Goal: Task Accomplishment & Management: Manage account settings

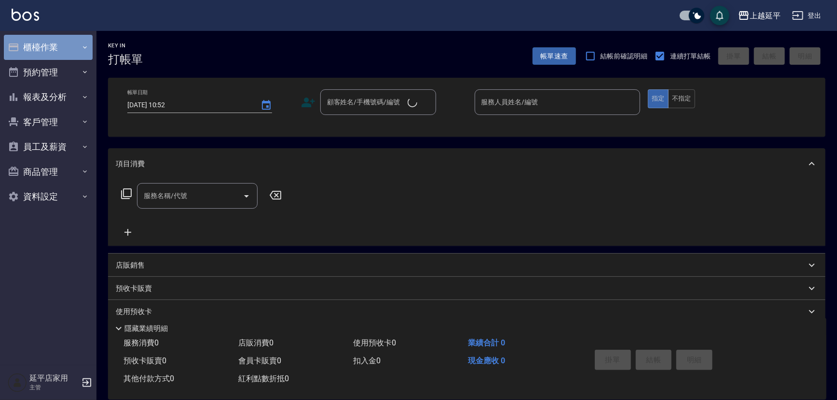
click at [30, 45] on button "櫃檯作業" at bounding box center [48, 47] width 89 height 25
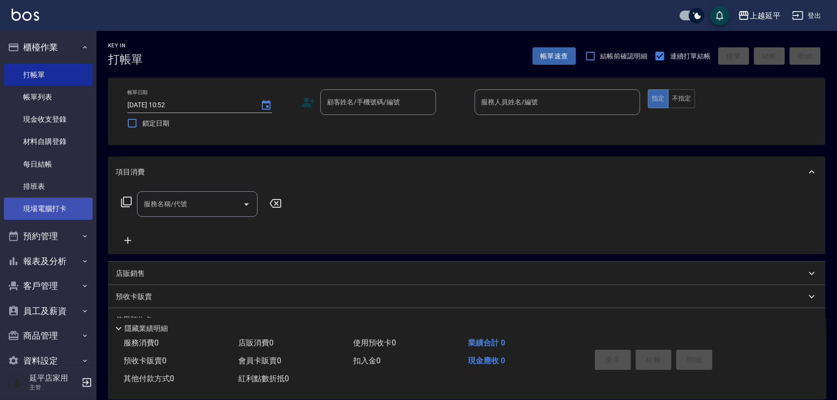
click at [51, 211] on link "現場電腦打卡" at bounding box center [48, 208] width 89 height 22
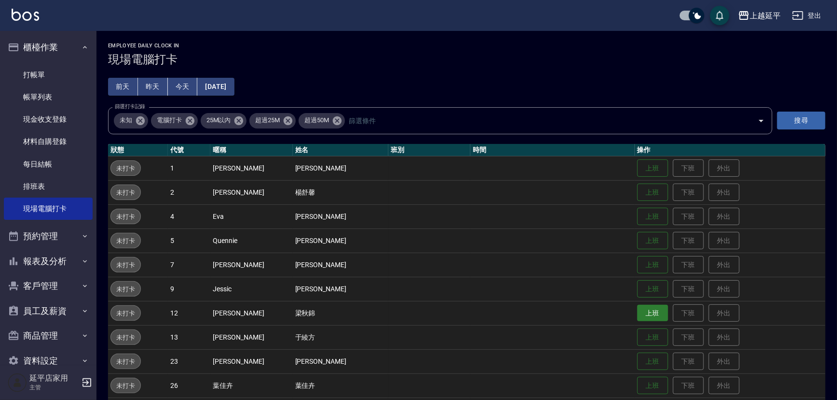
click at [639, 318] on button "上班" at bounding box center [653, 313] width 31 height 17
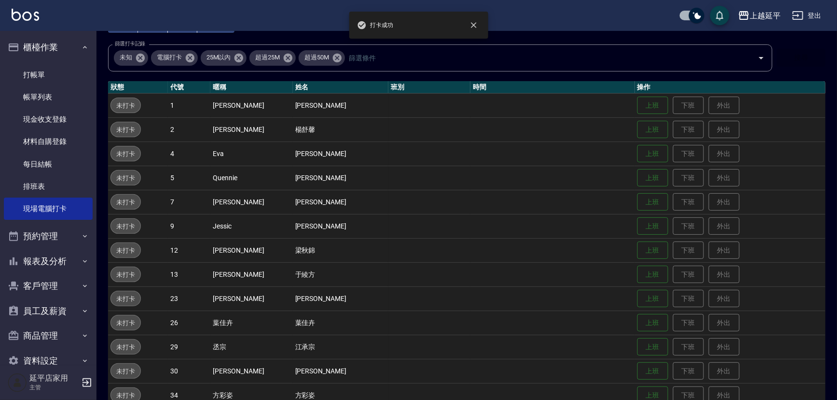
scroll to position [131, 0]
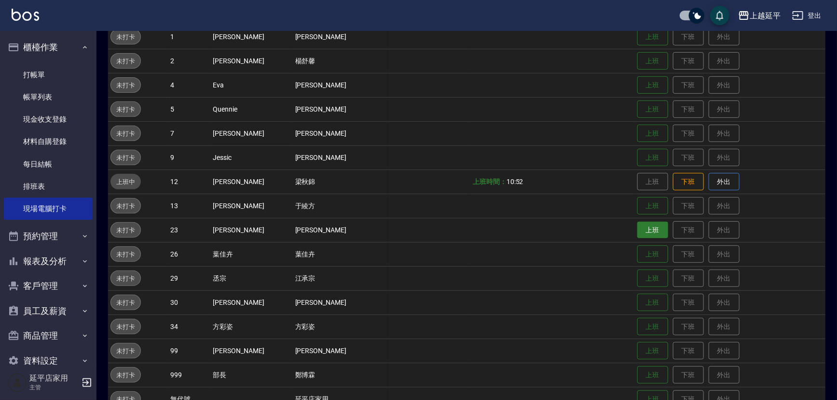
click at [650, 224] on button "上班" at bounding box center [653, 230] width 31 height 17
click at [638, 300] on button "上班" at bounding box center [653, 302] width 31 height 17
click at [638, 110] on button "上班" at bounding box center [653, 109] width 31 height 17
click at [647, 279] on button "上班" at bounding box center [653, 278] width 31 height 17
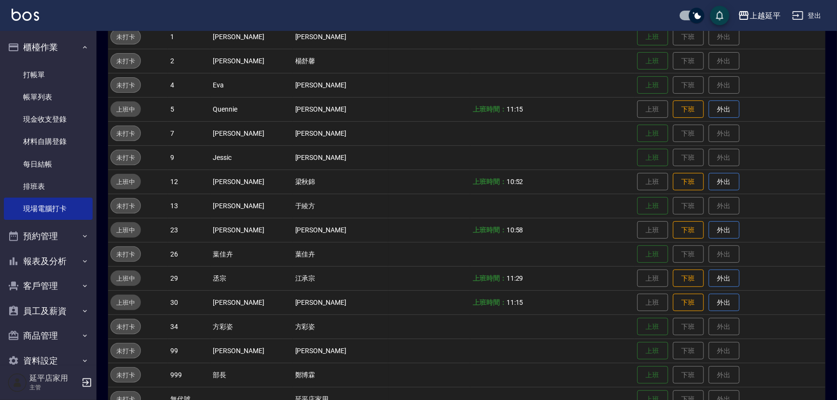
click at [647, 399] on html "上越延平 登出 櫃檯作業 打帳單 帳單列表 現金收支登錄 材料自購登錄 每日結帳 排班表 現場電腦打卡 預約管理 預約管理 單日預約紀錄 單週預約紀錄 報表及…" at bounding box center [418, 146] width 837 height 554
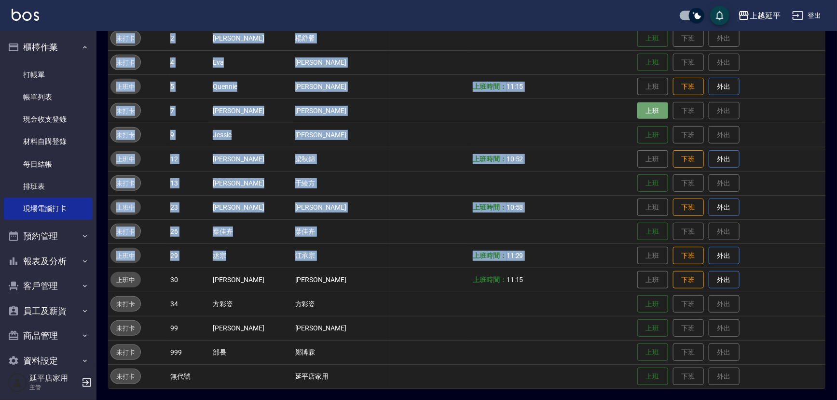
click at [638, 114] on button "上班" at bounding box center [653, 110] width 31 height 17
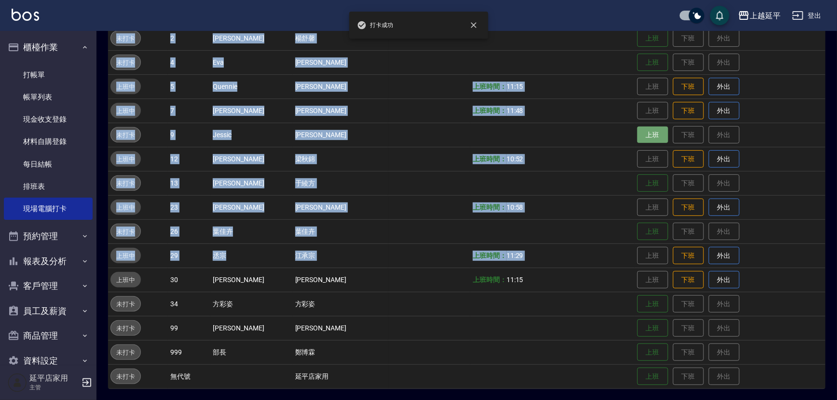
click at [641, 135] on button "上班" at bounding box center [653, 134] width 31 height 17
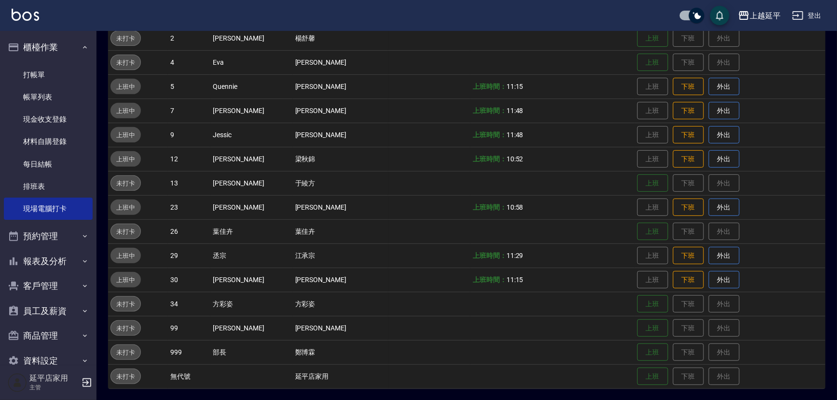
drag, startPoint x: 395, startPoint y: 46, endPoint x: 400, endPoint y: 36, distance: 10.6
click at [396, 46] on td at bounding box center [430, 38] width 82 height 24
click at [30, 79] on link "打帳單" at bounding box center [48, 75] width 89 height 22
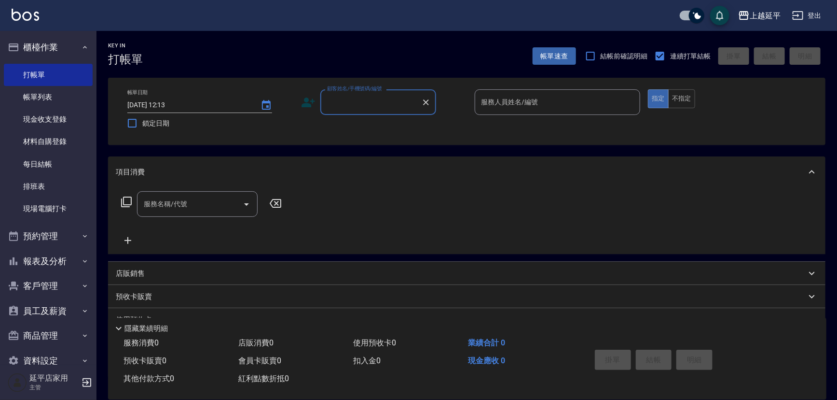
click at [357, 105] on input "顧客姓名/手機號碼/編號" at bounding box center [371, 102] width 93 height 17
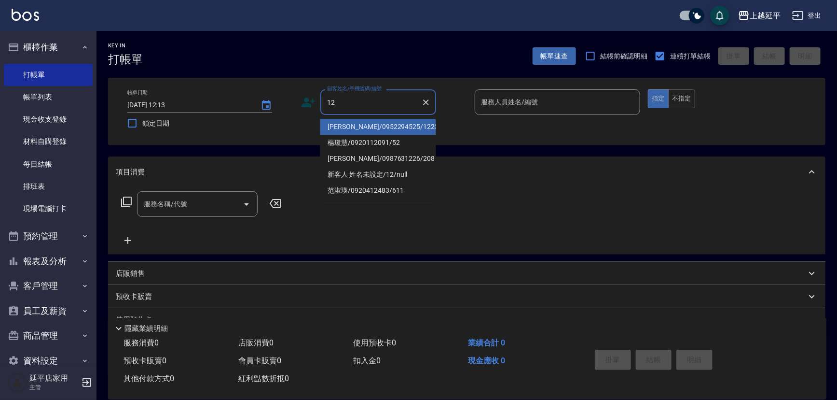
click at [376, 122] on li "[PERSON_NAME]/0952294525/1223" at bounding box center [378, 127] width 116 height 16
type input "[PERSON_NAME]/0952294525/1223"
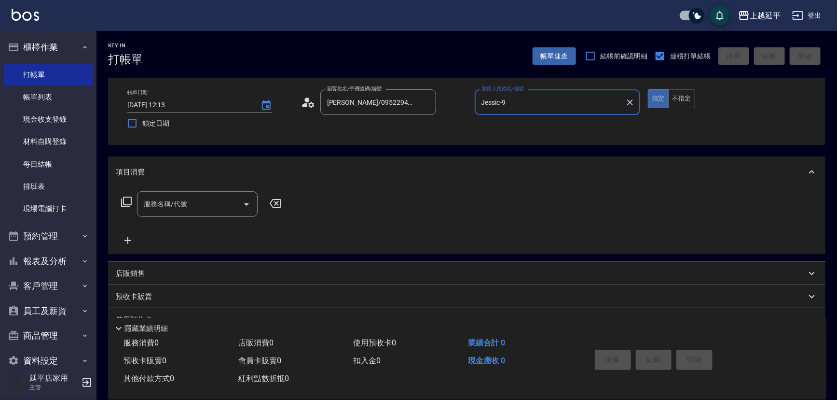
type input "Jessic-9"
click at [632, 102] on icon "Clear" at bounding box center [631, 102] width 10 height 10
click at [581, 101] on input "服務人員姓名/編號" at bounding box center [557, 102] width 157 height 17
drag, startPoint x: 543, startPoint y: 125, endPoint x: 494, endPoint y: 135, distance: 50.2
click at [543, 125] on div "[PERSON_NAME] -12" at bounding box center [558, 127] width 166 height 16
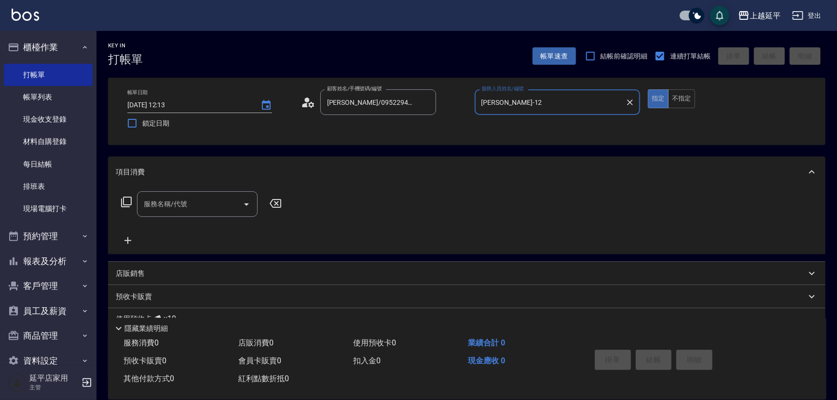
type input "[PERSON_NAME]-12"
click at [125, 201] on icon at bounding box center [127, 202] width 12 height 12
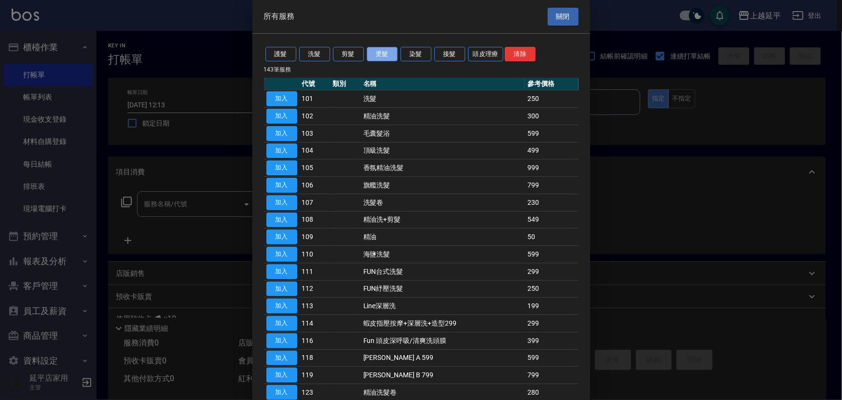
click at [382, 57] on button "燙髮" at bounding box center [382, 54] width 31 height 15
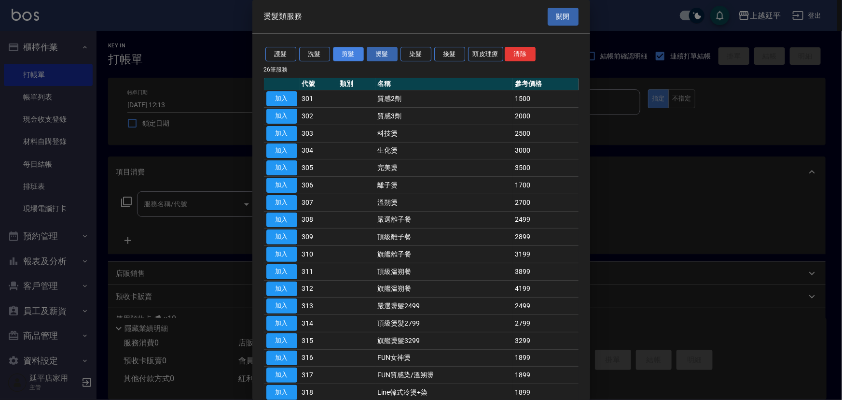
click at [353, 51] on button "剪髮" at bounding box center [348, 54] width 31 height 15
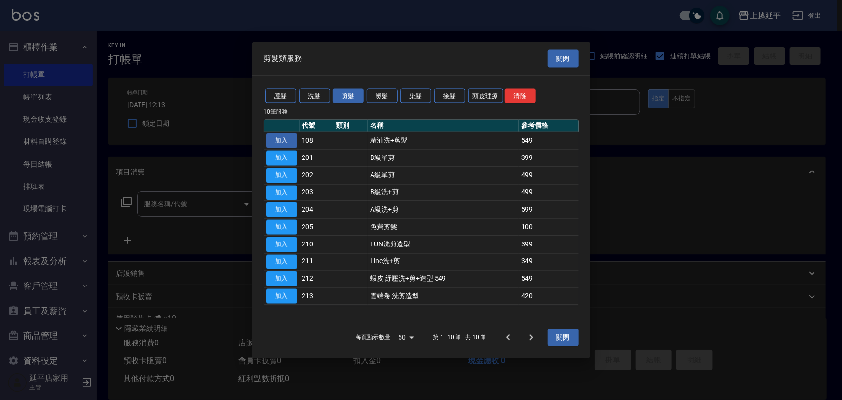
click at [290, 140] on button "加入" at bounding box center [281, 140] width 31 height 15
type input "精油洗+剪髮(108)"
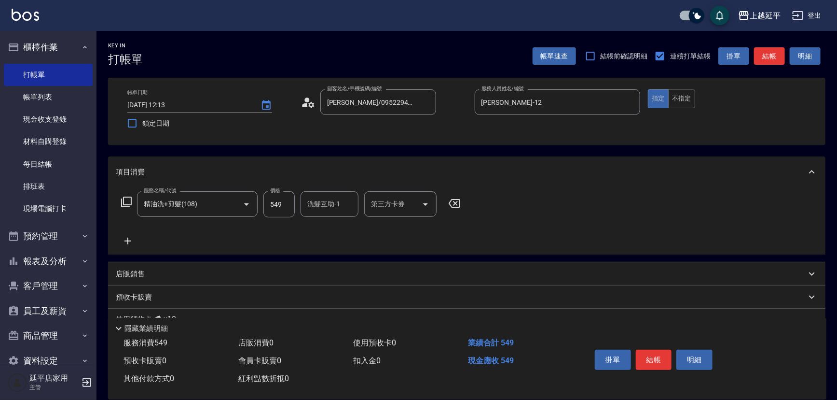
click at [289, 204] on input "549" at bounding box center [279, 204] width 31 height 26
type input "649"
click at [651, 355] on button "結帳" at bounding box center [654, 359] width 36 height 20
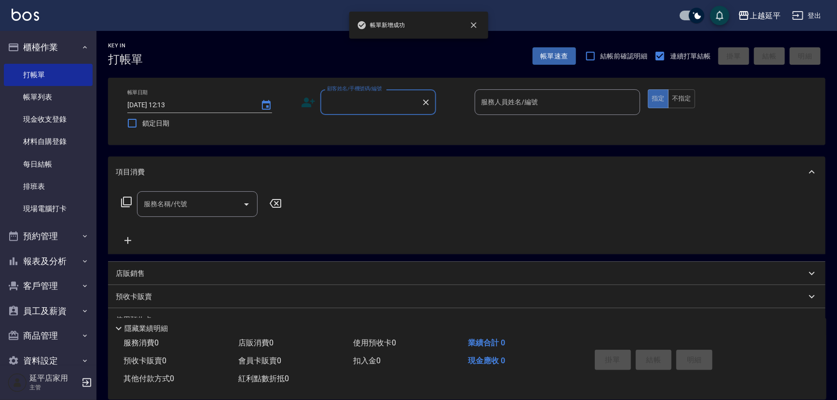
click at [383, 104] on input "顧客姓名/手機號碼/編號" at bounding box center [371, 102] width 93 height 17
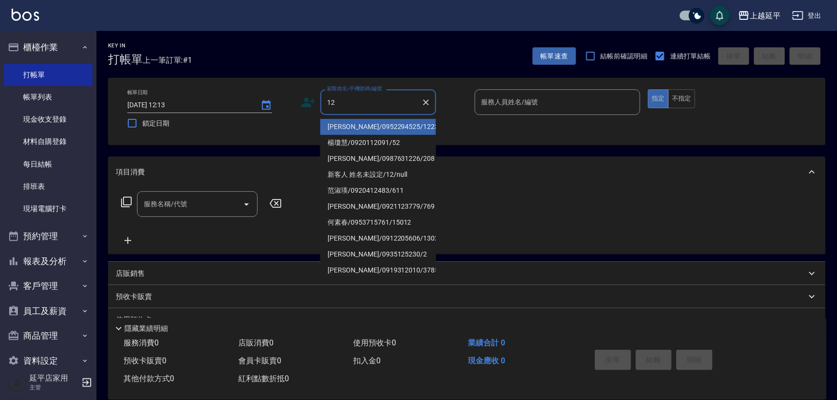
click at [383, 128] on li "[PERSON_NAME]/0952294525/1223" at bounding box center [378, 127] width 116 height 16
type input "[PERSON_NAME]/0952294525/1223"
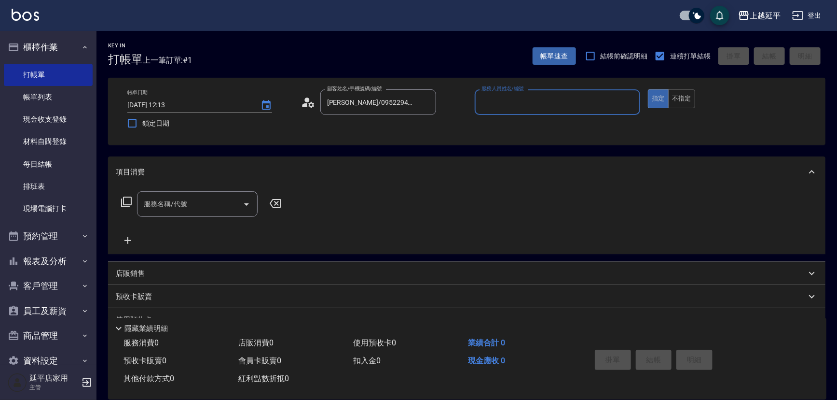
type input "Jessic-9"
click at [630, 100] on icon "Clear" at bounding box center [631, 102] width 10 height 10
click at [590, 99] on input "服務人員姓名/編號" at bounding box center [557, 102] width 157 height 17
click at [529, 125] on div "[PERSON_NAME] -12" at bounding box center [558, 127] width 166 height 16
type input "[PERSON_NAME]-12"
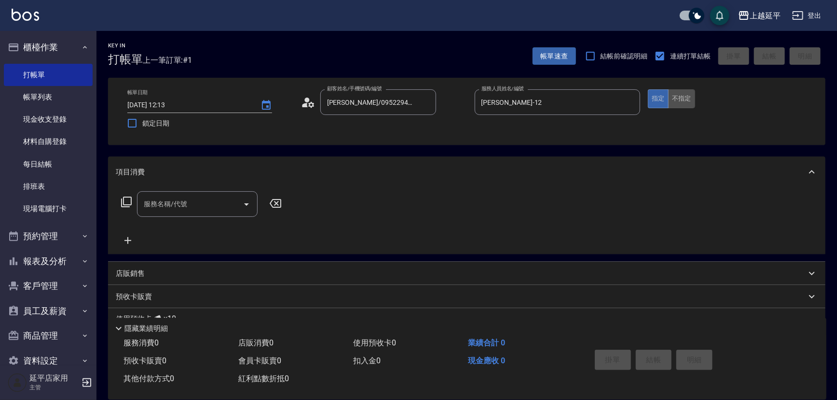
drag, startPoint x: 682, startPoint y: 105, endPoint x: 648, endPoint y: 113, distance: 34.9
click at [682, 104] on button "不指定" at bounding box center [681, 98] width 27 height 19
click at [227, 202] on input "服務名稱/代號" at bounding box center [189, 203] width 97 height 17
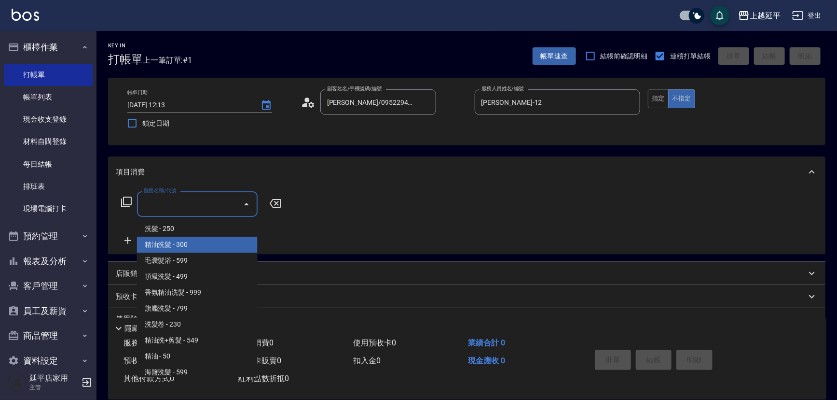
click at [212, 248] on span "精油洗髮 - 300" at bounding box center [197, 245] width 121 height 16
type input "精油洗髮(102)"
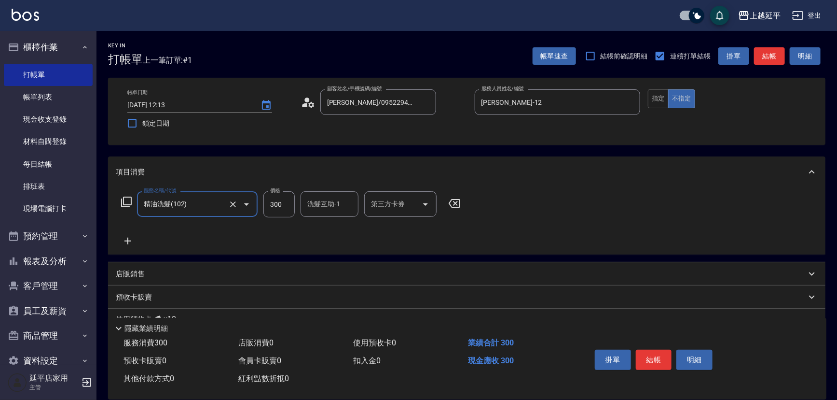
click at [315, 209] on input "洗髮互助-1" at bounding box center [329, 203] width 49 height 17
click at [323, 226] on span "恩恩 -23" at bounding box center [338, 228] width 61 height 10
type input "恩恩-23"
click at [649, 362] on button "結帳" at bounding box center [654, 359] width 36 height 20
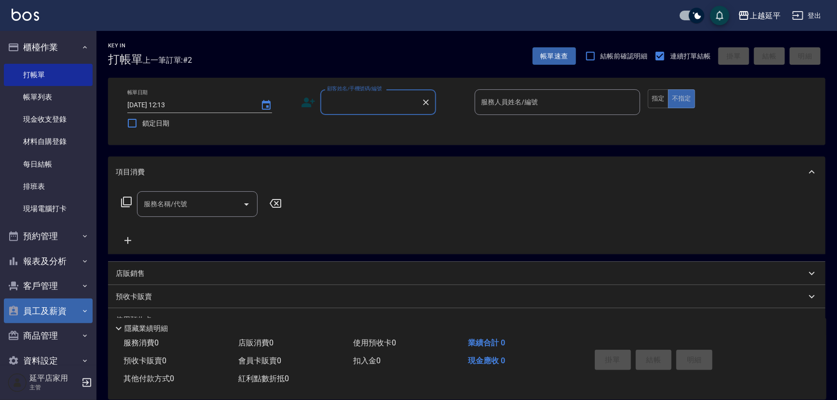
click at [70, 306] on button "員工及薪資" at bounding box center [48, 310] width 89 height 25
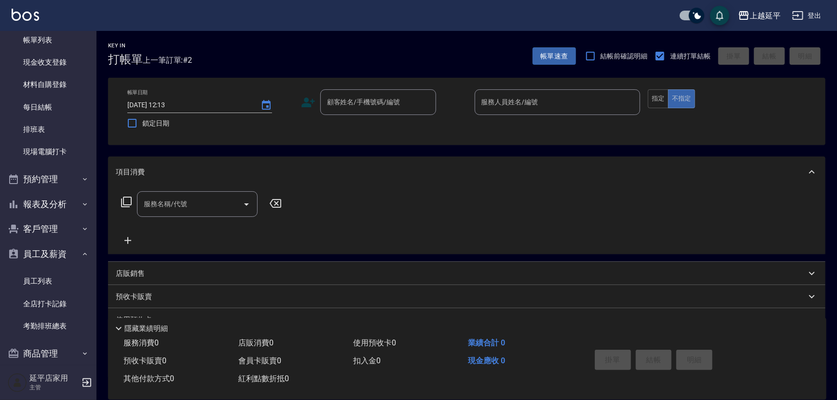
scroll to position [94, 0]
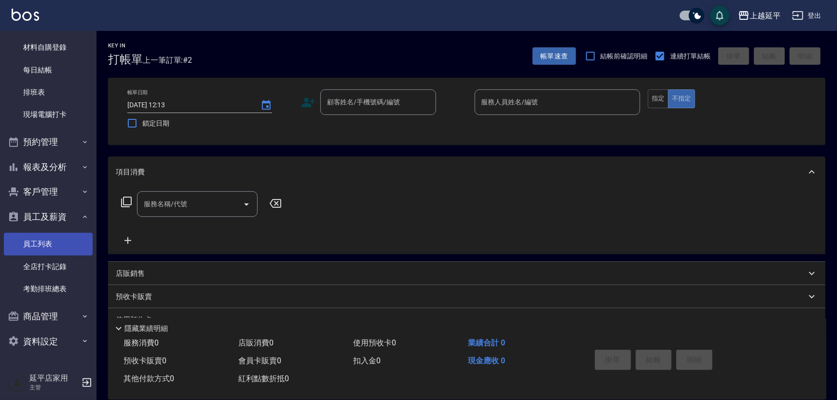
click at [41, 242] on link "員工列表" at bounding box center [48, 244] width 89 height 22
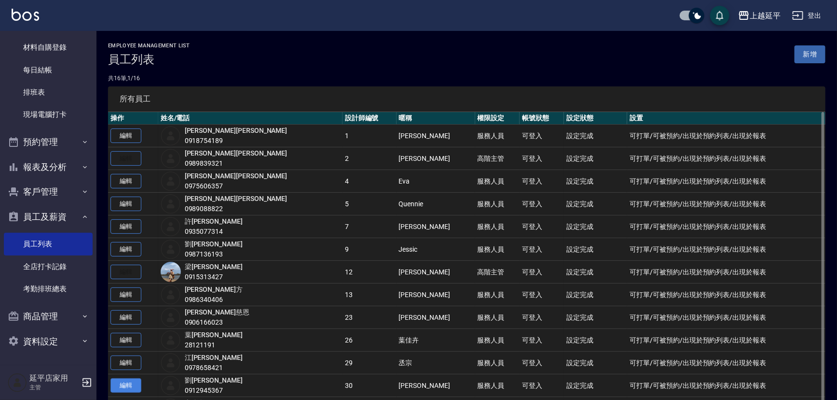
click at [132, 385] on link "編輯" at bounding box center [126, 385] width 31 height 15
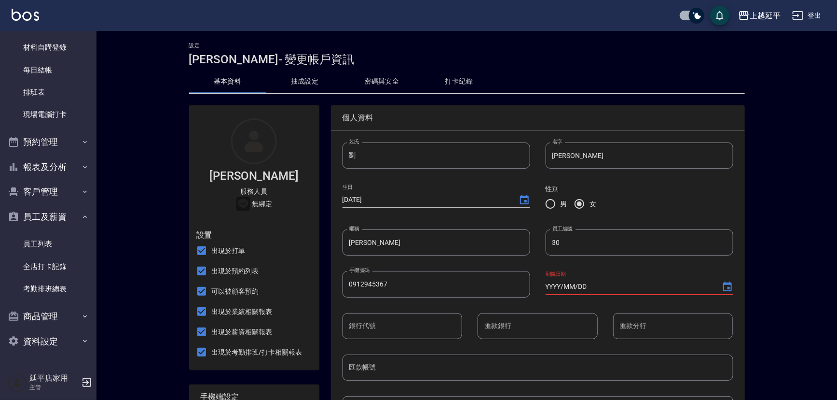
click at [557, 287] on input "YYYY/MM/DD" at bounding box center [629, 286] width 167 height 16
click at [604, 282] on input "[DATE]" at bounding box center [629, 286] width 167 height 16
type input "[DATE]"
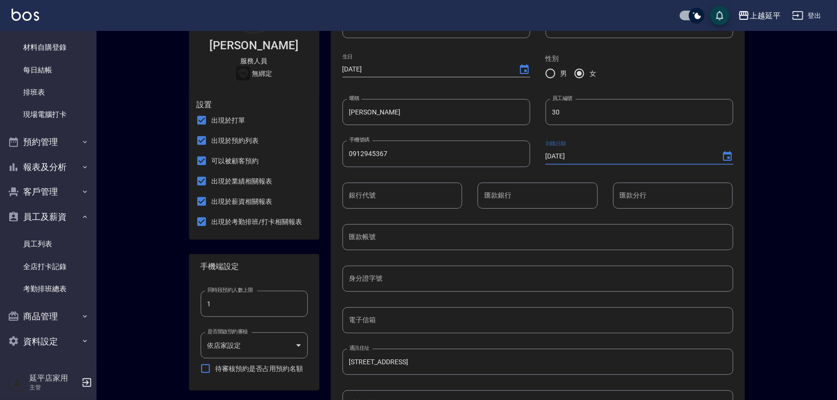
scroll to position [131, 0]
click at [463, 275] on input "身分證字號" at bounding box center [538, 277] width 391 height 26
type input "G222561716"
click at [405, 317] on input "電子信箱" at bounding box center [538, 319] width 391 height 26
type input "A"
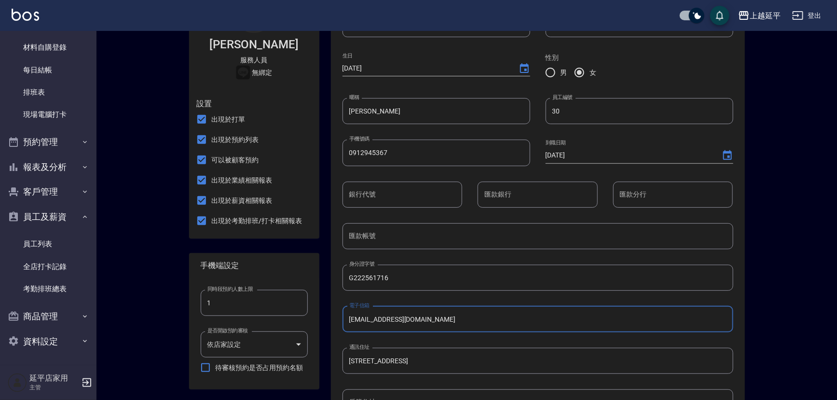
type input "[EMAIL_ADDRESS][DOMAIN_NAME]"
click at [492, 327] on input "[EMAIL_ADDRESS][DOMAIN_NAME]" at bounding box center [538, 319] width 391 height 26
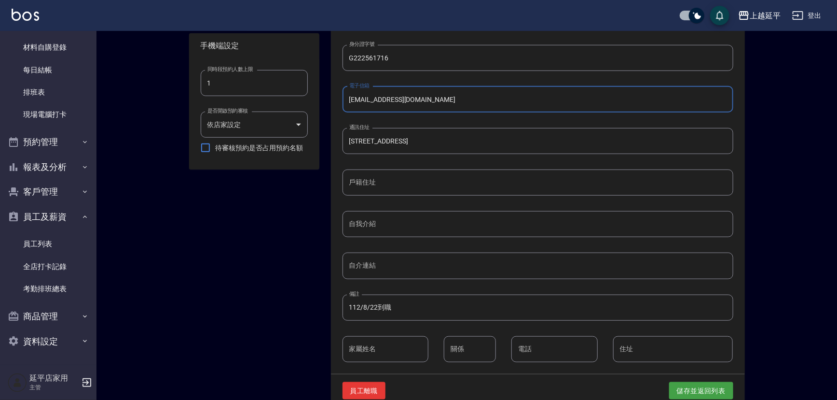
scroll to position [370, 0]
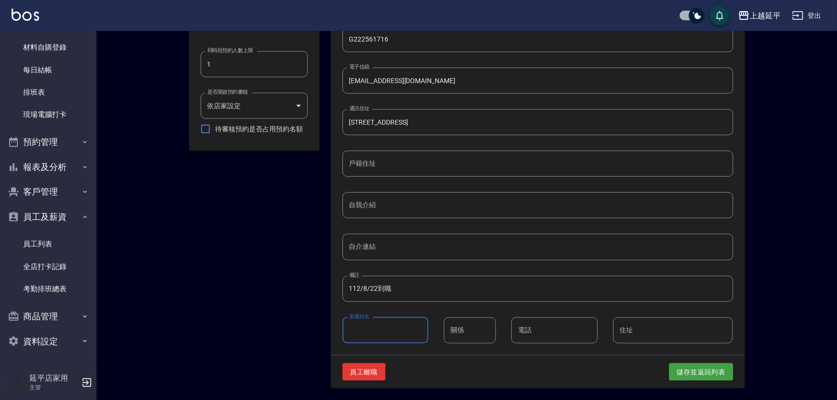
click at [386, 324] on input "家屬姓名" at bounding box center [386, 330] width 86 height 26
type input "[PERSON_NAME]"
click at [473, 335] on input "關係" at bounding box center [470, 330] width 52 height 26
type input "母女"
click at [538, 331] on input "電話" at bounding box center [555, 330] width 86 height 26
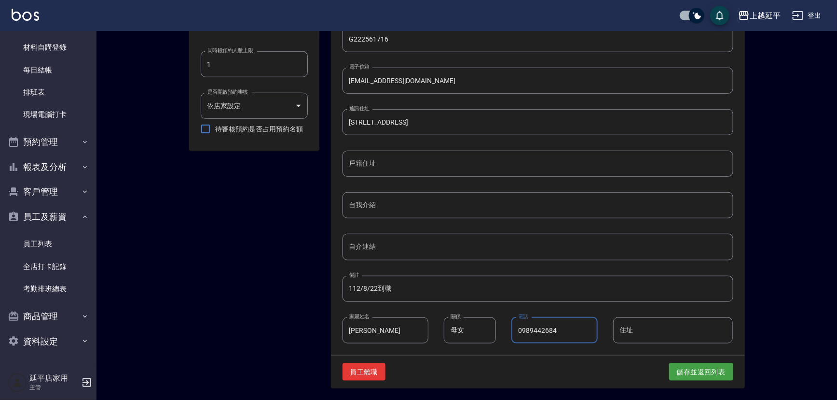
type input "0989442684"
click at [626, 334] on input "住址" at bounding box center [673, 330] width 120 height 26
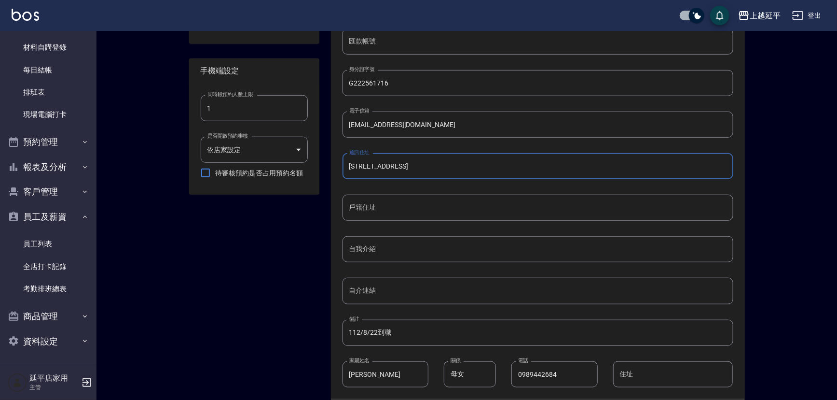
drag, startPoint x: 474, startPoint y: 164, endPoint x: 342, endPoint y: 163, distance: 132.7
click at [342, 163] on div "通訊住址 [STREET_ADDRESS] 通訊住址" at bounding box center [530, 159] width 406 height 42
type input "C"
click at [365, 174] on input "通訊住址" at bounding box center [538, 166] width 391 height 26
type input "[STREET_ADDRESS]"
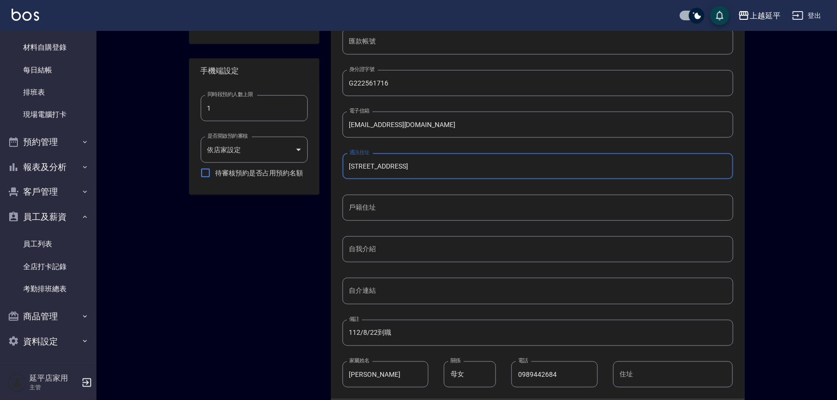
click at [476, 188] on div "戶籍住址 戶籍住址" at bounding box center [530, 200] width 406 height 42
click at [640, 374] on input "住址" at bounding box center [673, 374] width 120 height 26
type input "u"
type input "[STREET_ADDRESS]"
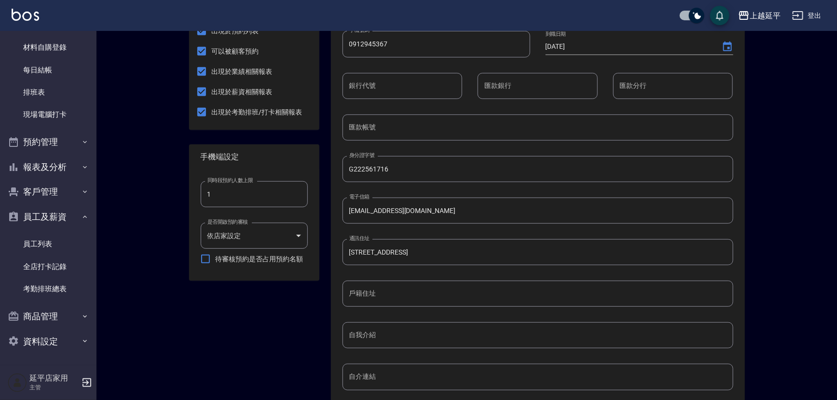
scroll to position [238, 0]
